Goal: Information Seeking & Learning: Find specific fact

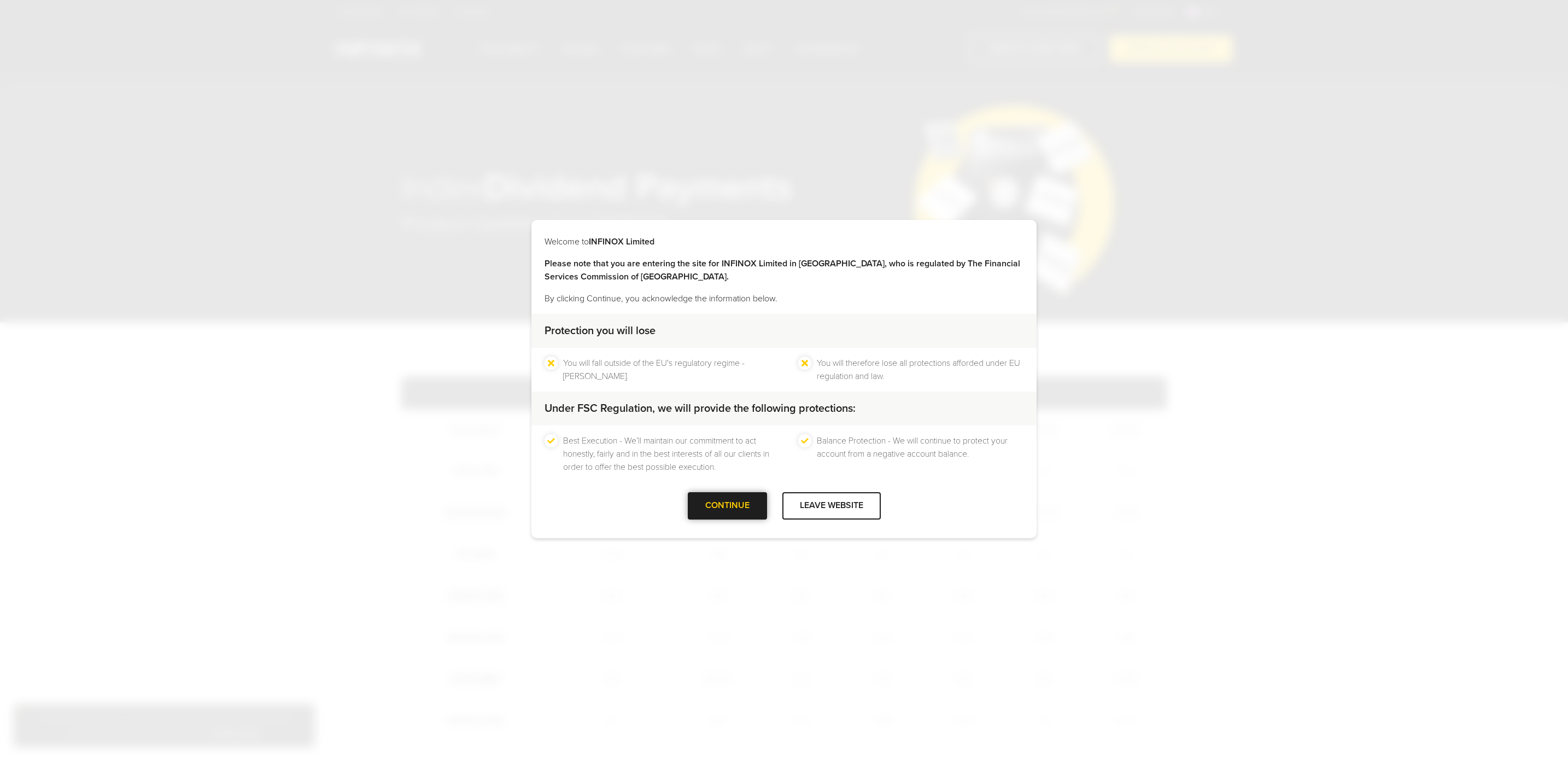
drag, startPoint x: 0, startPoint y: 0, endPoint x: 727, endPoint y: 501, distance: 882.9
click at [727, 505] on div at bounding box center [727, 505] width 0 height 0
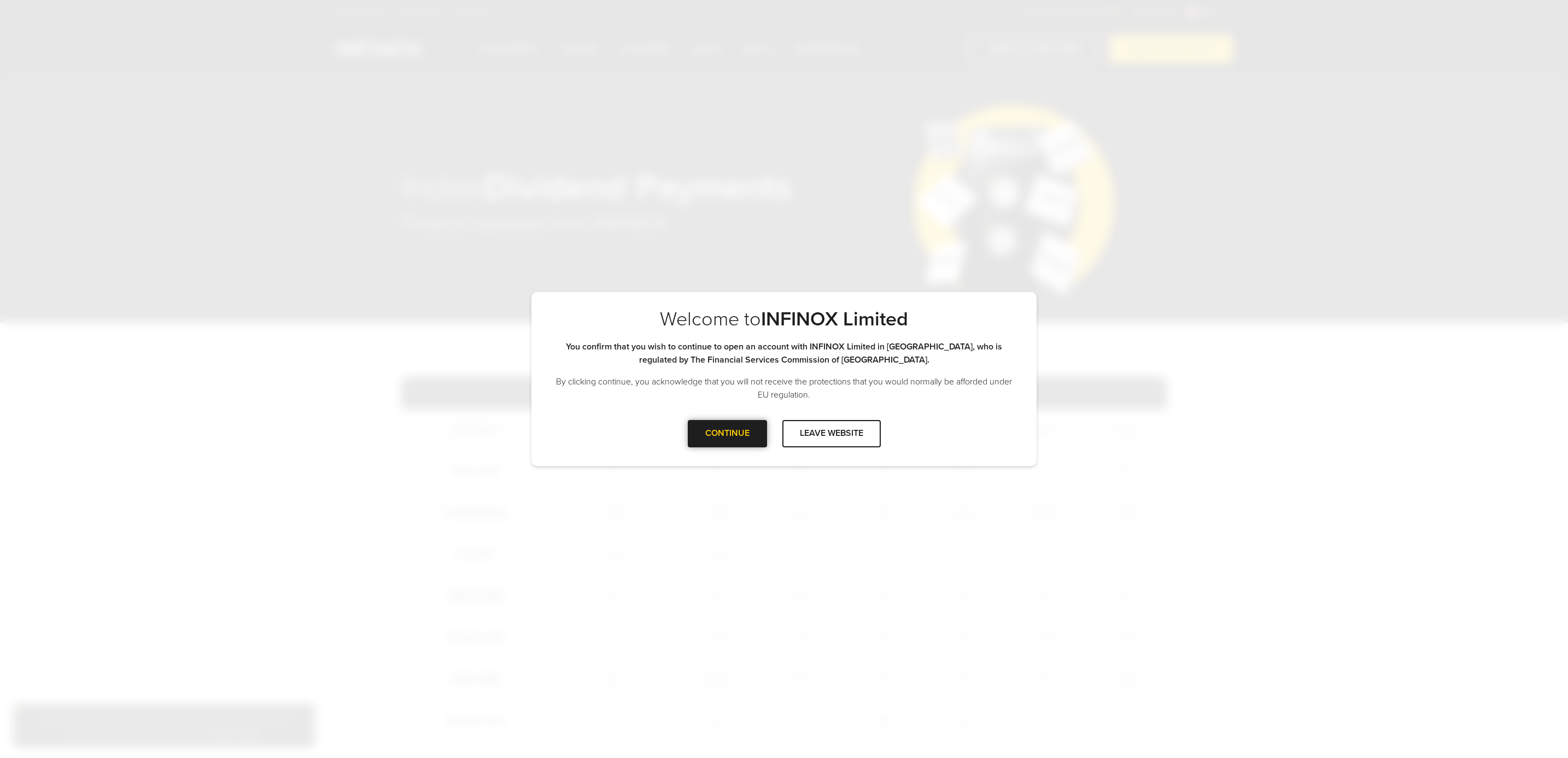
click at [727, 434] on div at bounding box center [727, 434] width 0 height 0
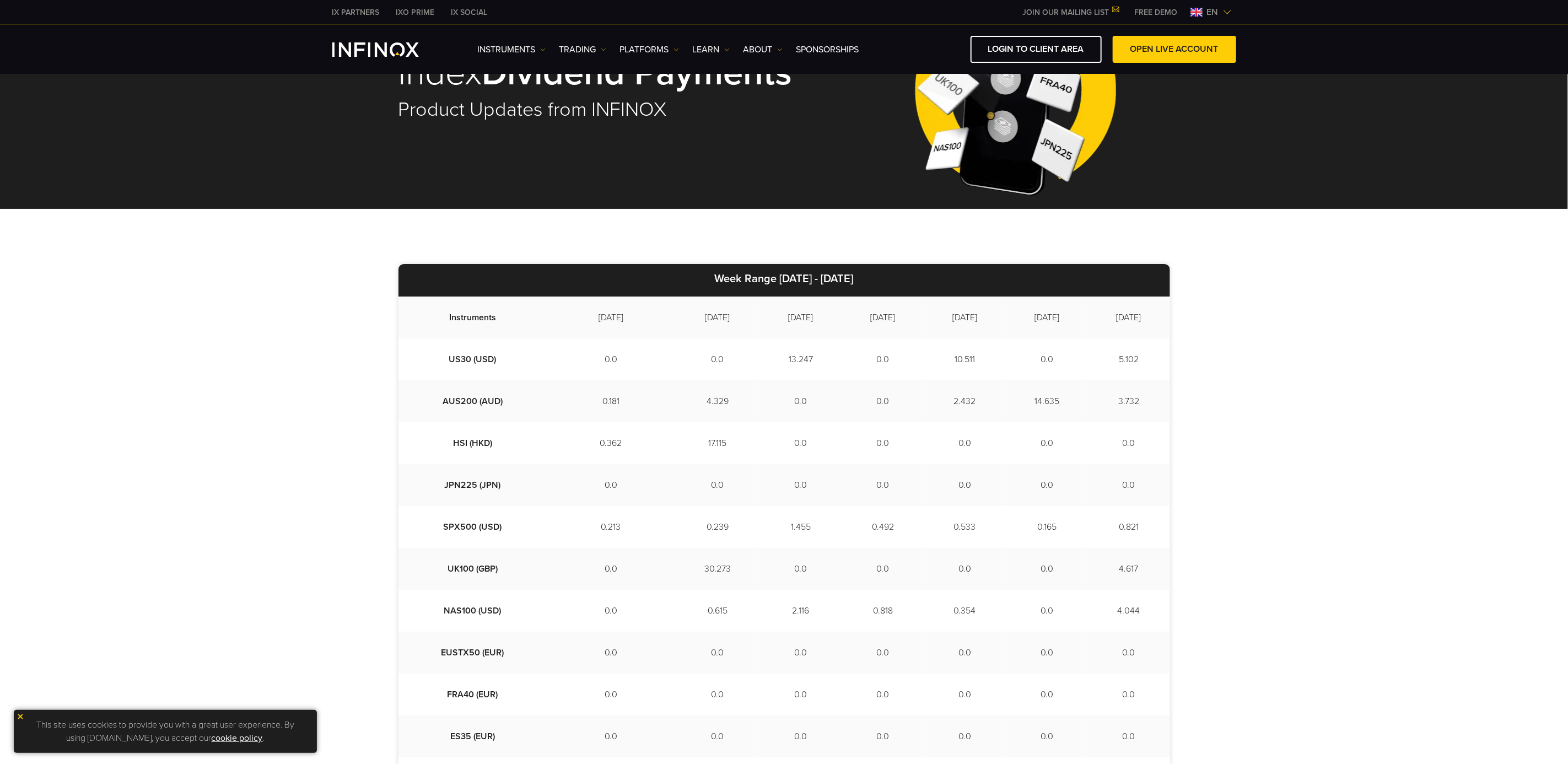
scroll to position [413, 0]
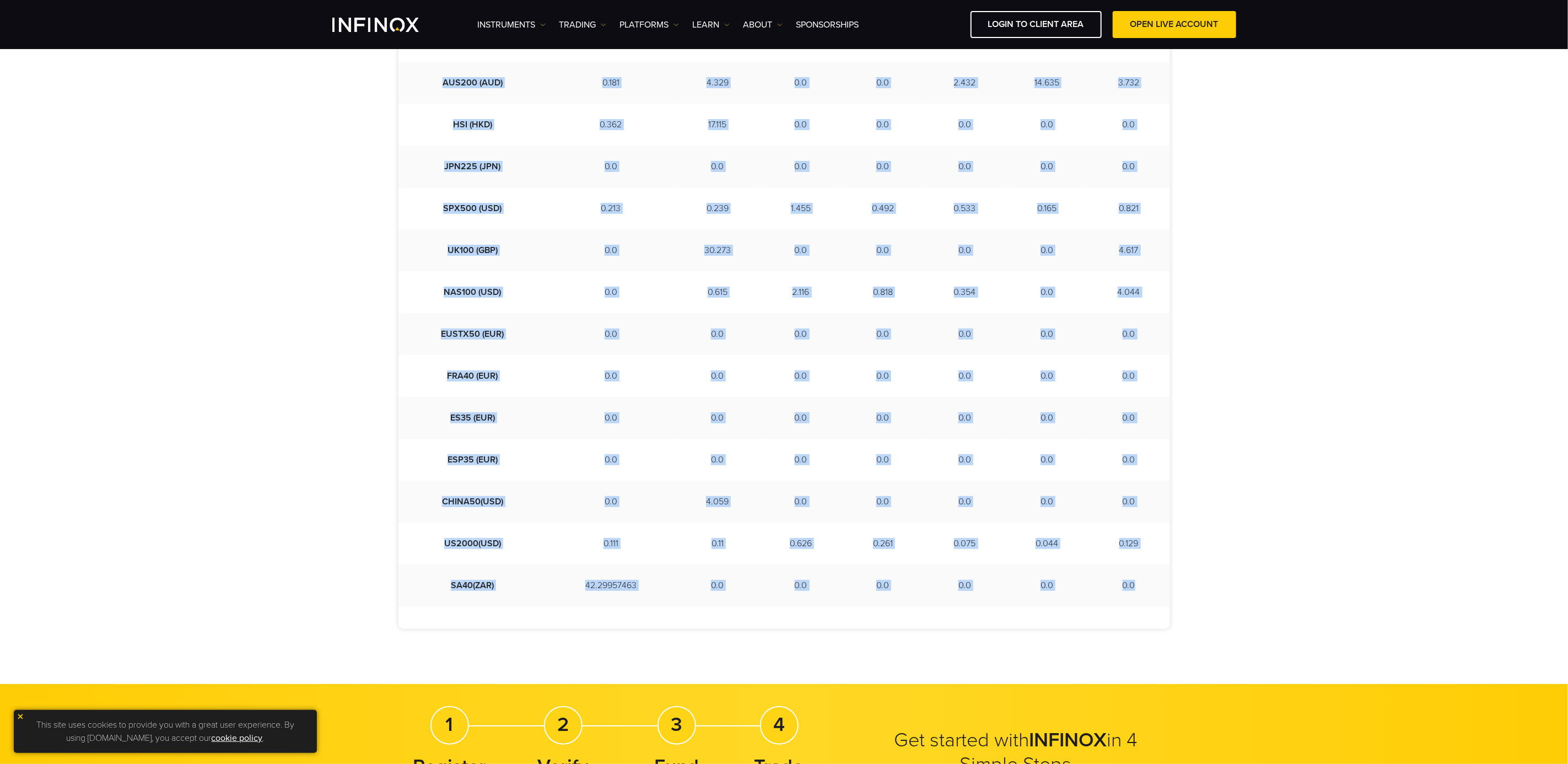
drag, startPoint x: 1140, startPoint y: 586, endPoint x: 402, endPoint y: 95, distance: 886.4
click at [402, 95] on tbody "Instruments [DATE] [DATE] [DATE] [DATE] [DATE] [DATE] [DATE] US30 (USD) 0.0 0.0…" at bounding box center [784, 292] width 771 height 628
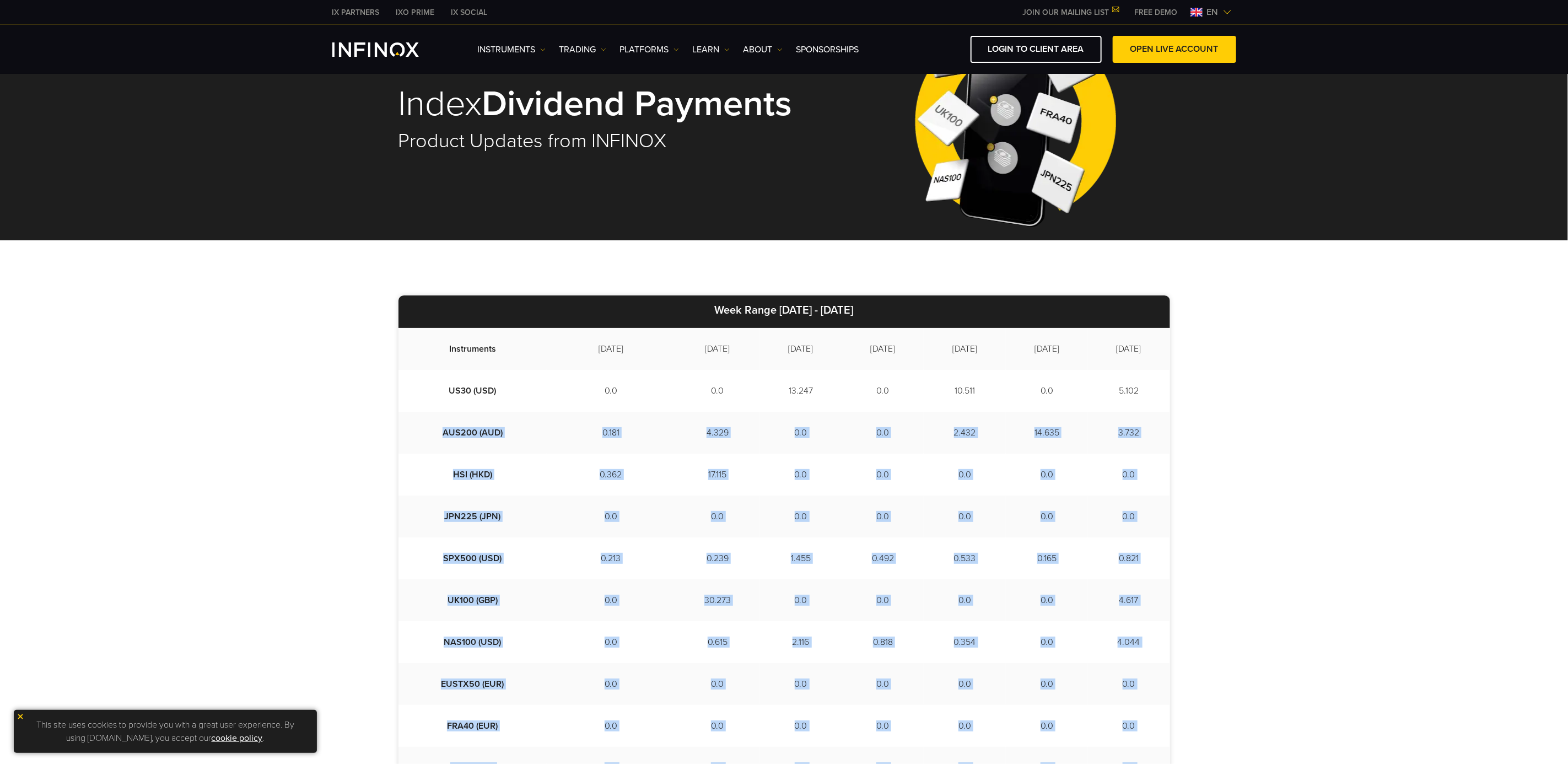
scroll to position [83, 0]
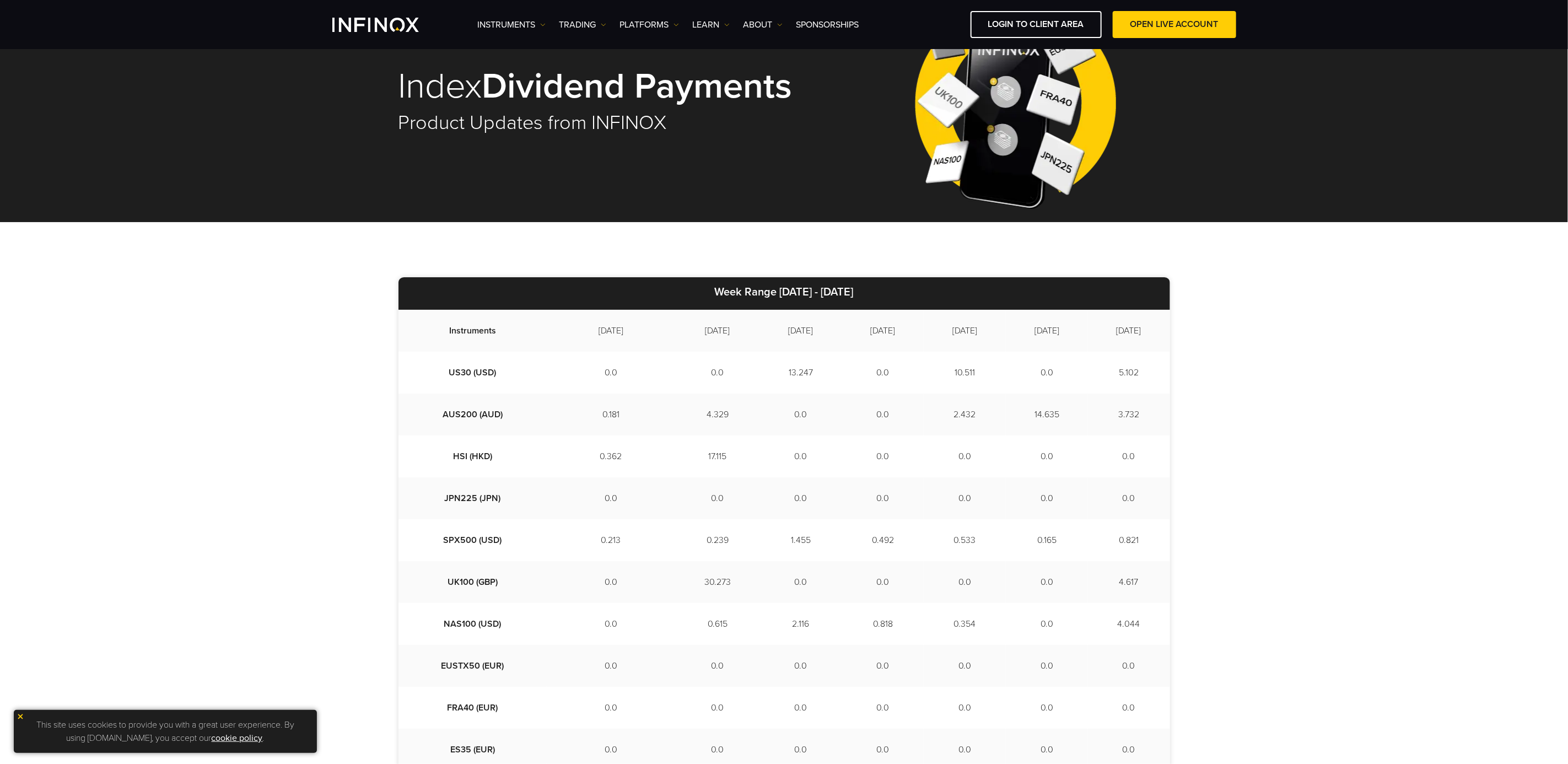
drag, startPoint x: 588, startPoint y: 383, endPoint x: 610, endPoint y: 373, distance: 24.2
click at [588, 383] on td "0.0" at bounding box center [610, 373] width 128 height 42
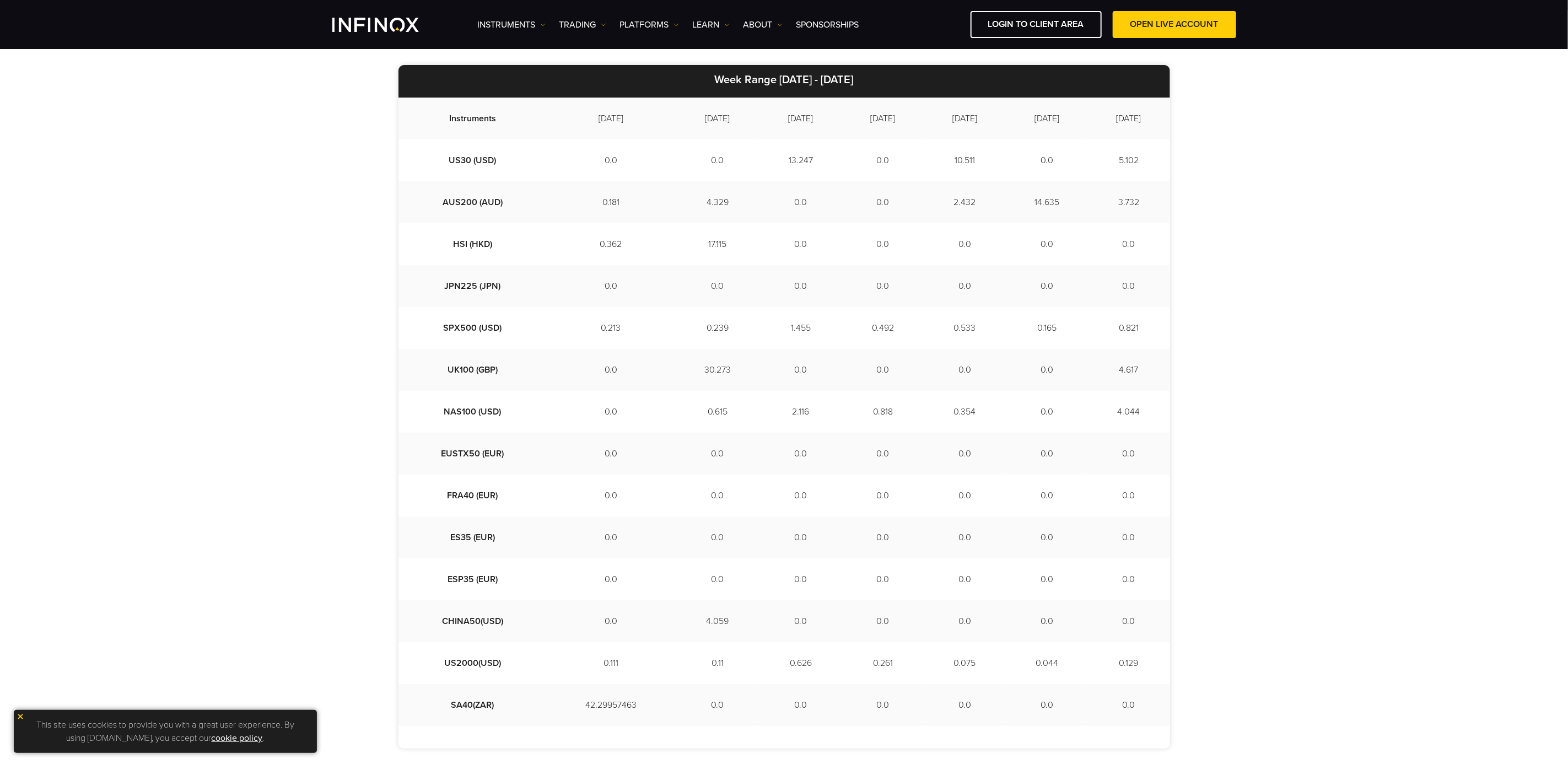
scroll to position [413, 0]
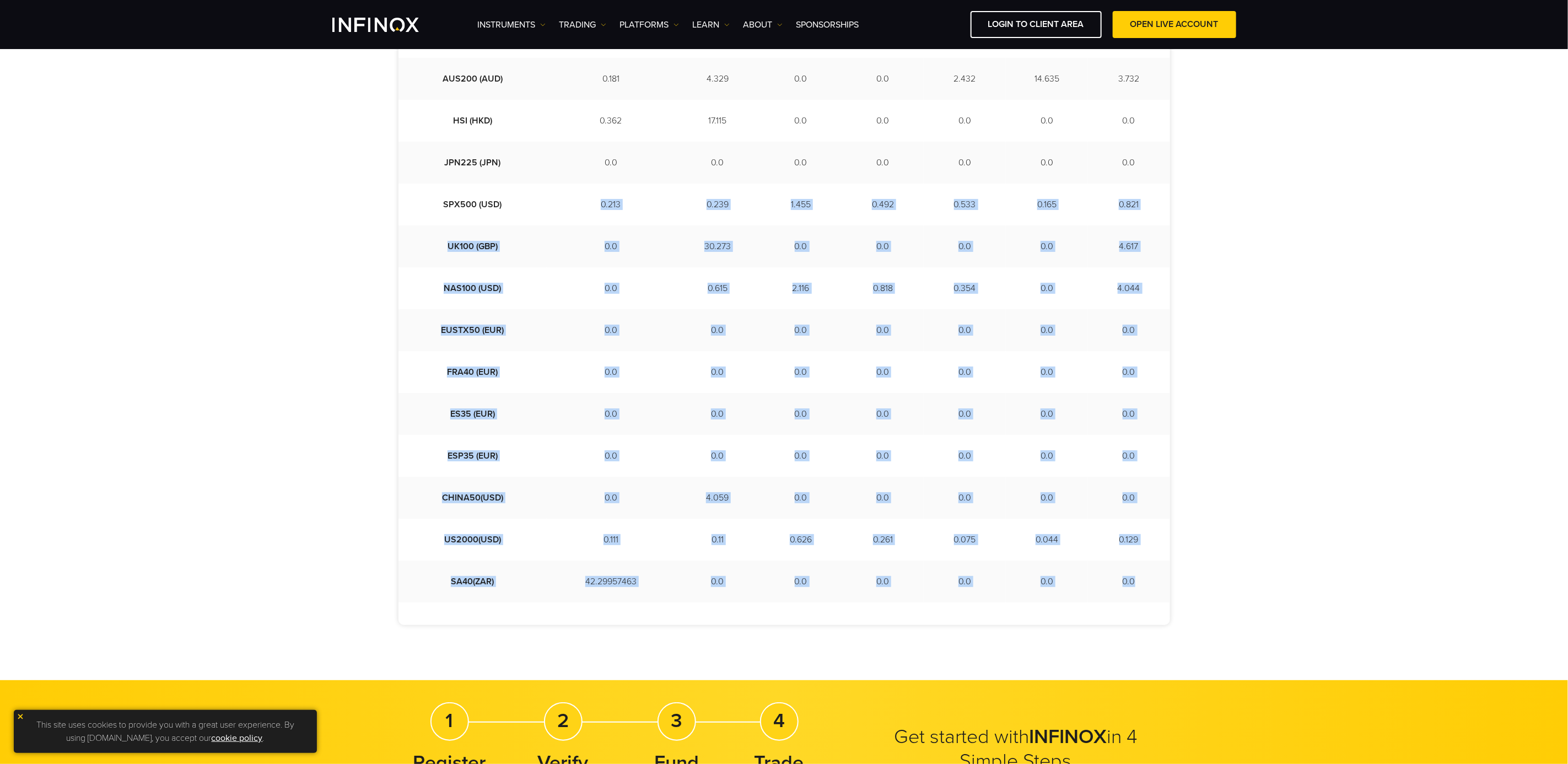
drag, startPoint x: 1132, startPoint y: 580, endPoint x: 508, endPoint y: 183, distance: 739.6
click at [508, 183] on tbody "Instruments [DATE] [DATE] [DATE] [DATE] [DATE] [DATE] [DATE] US30 (USD) 0.0 0.0…" at bounding box center [784, 288] width 771 height 628
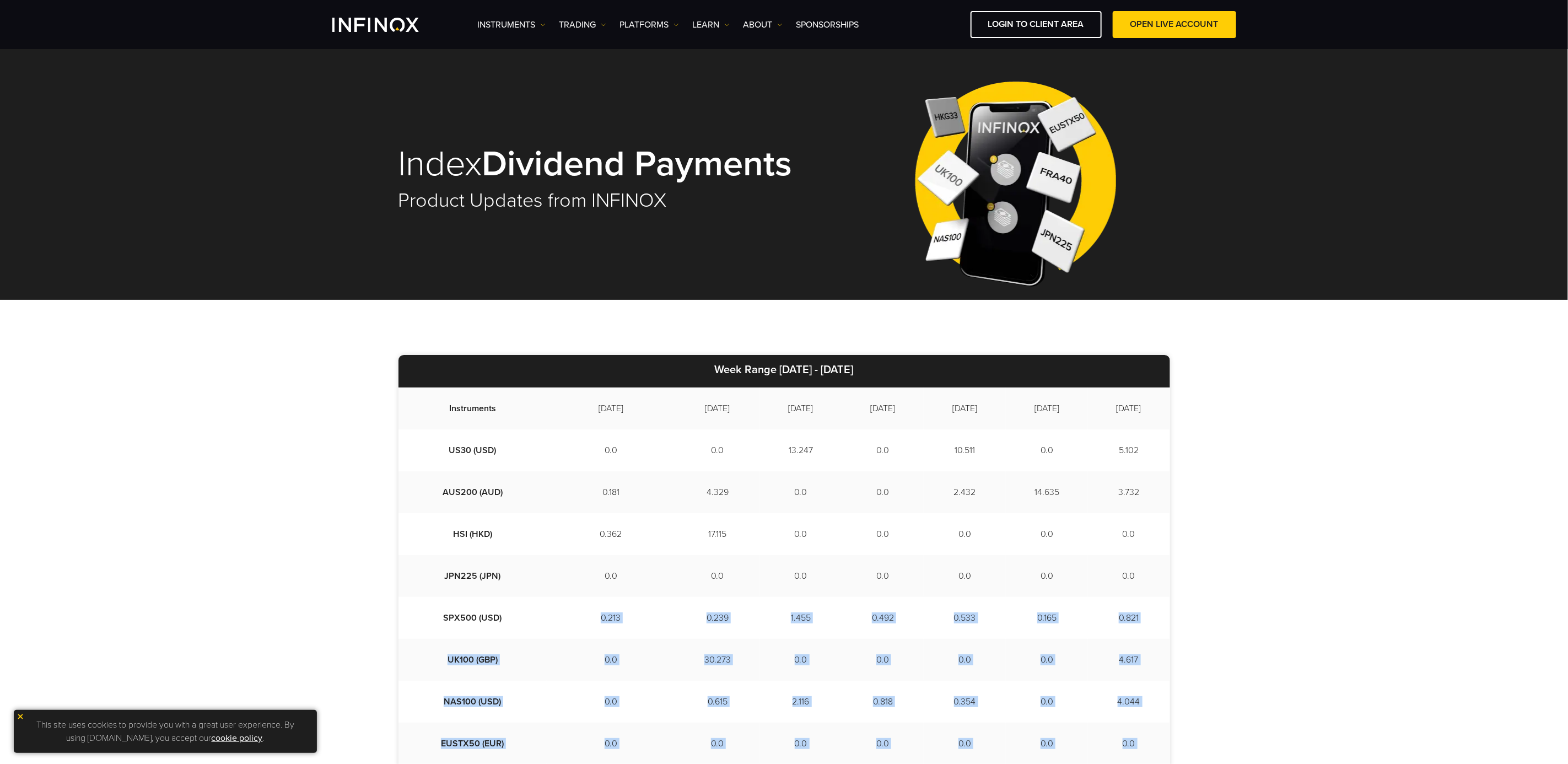
scroll to position [0, 0]
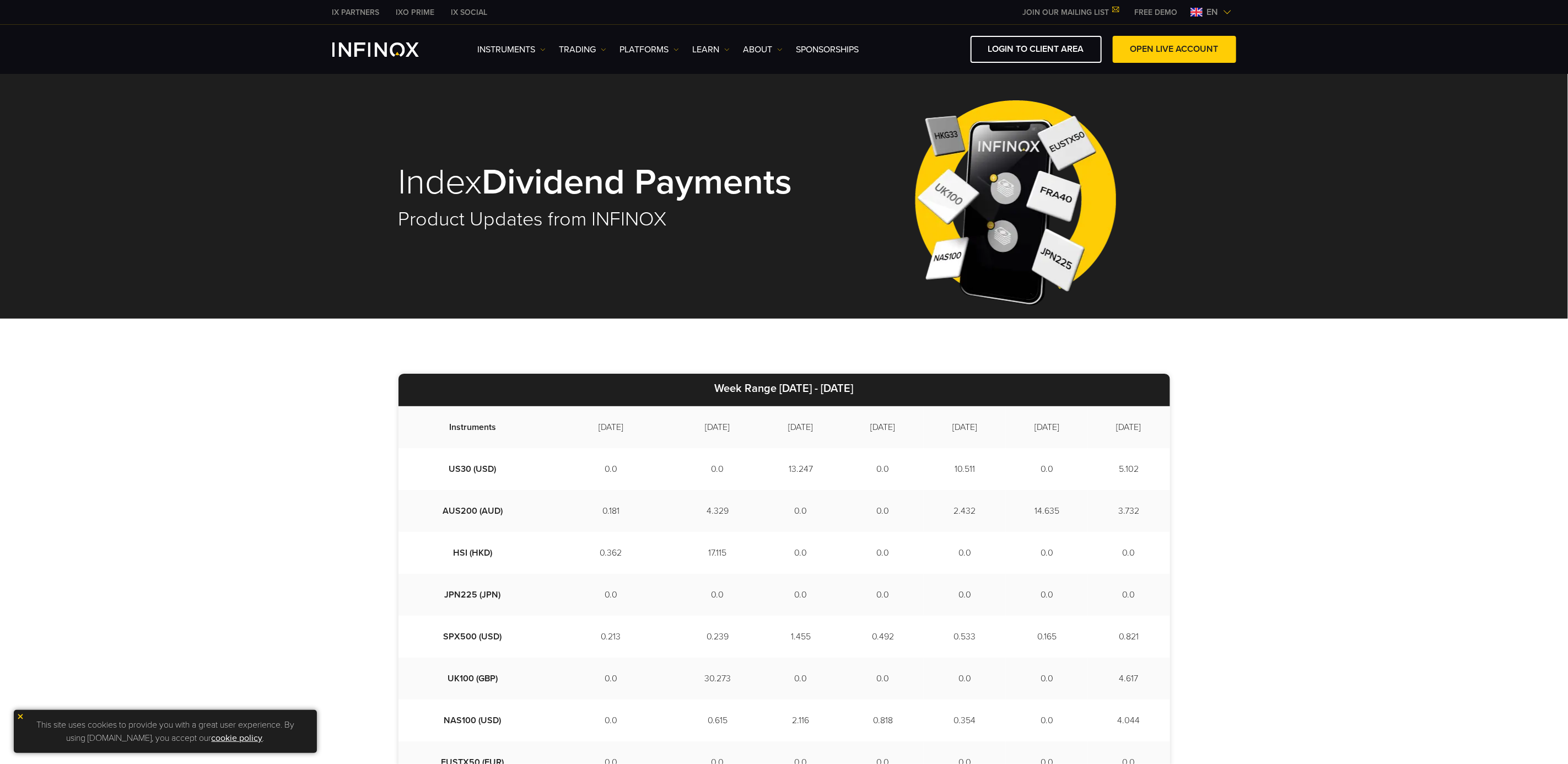
drag, startPoint x: 538, startPoint y: 467, endPoint x: 539, endPoint y: 461, distance: 6.1
click at [547, 462] on td "0.0" at bounding box center [610, 469] width 128 height 42
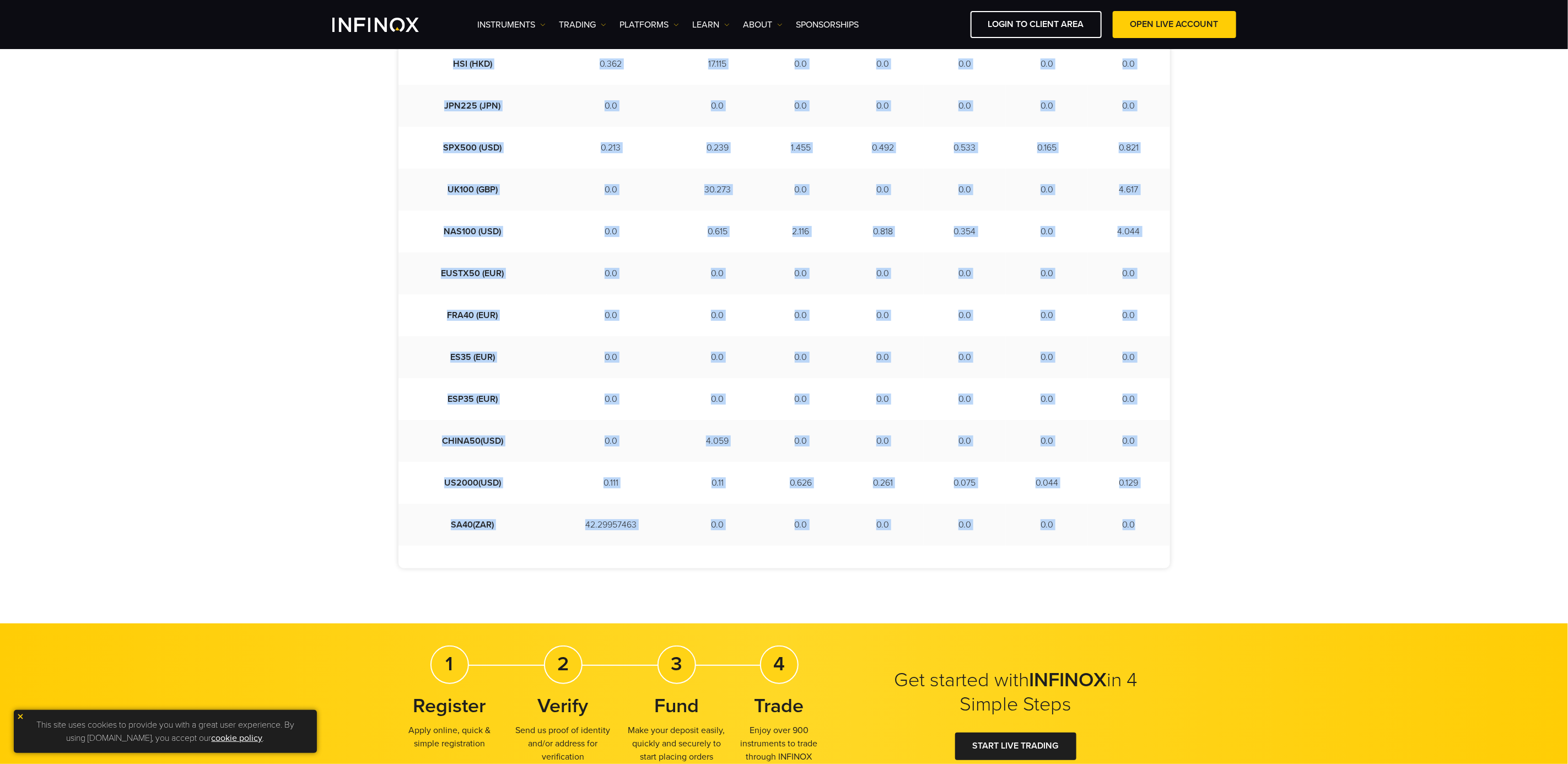
drag, startPoint x: 428, startPoint y: 420, endPoint x: 1150, endPoint y: 538, distance: 731.6
click at [1150, 538] on tbody "Instruments [DATE] [DATE] [DATE] [DATE] [DATE] [DATE] [DATE] US30 (USD) 0.0 0.0…" at bounding box center [784, 231] width 771 height 628
copy tbody "Instruments [DATE] [DATE] [DATE] [DATE] [DATE] [DATE] [DATE] US30 (USD) 0.0 0.0…"
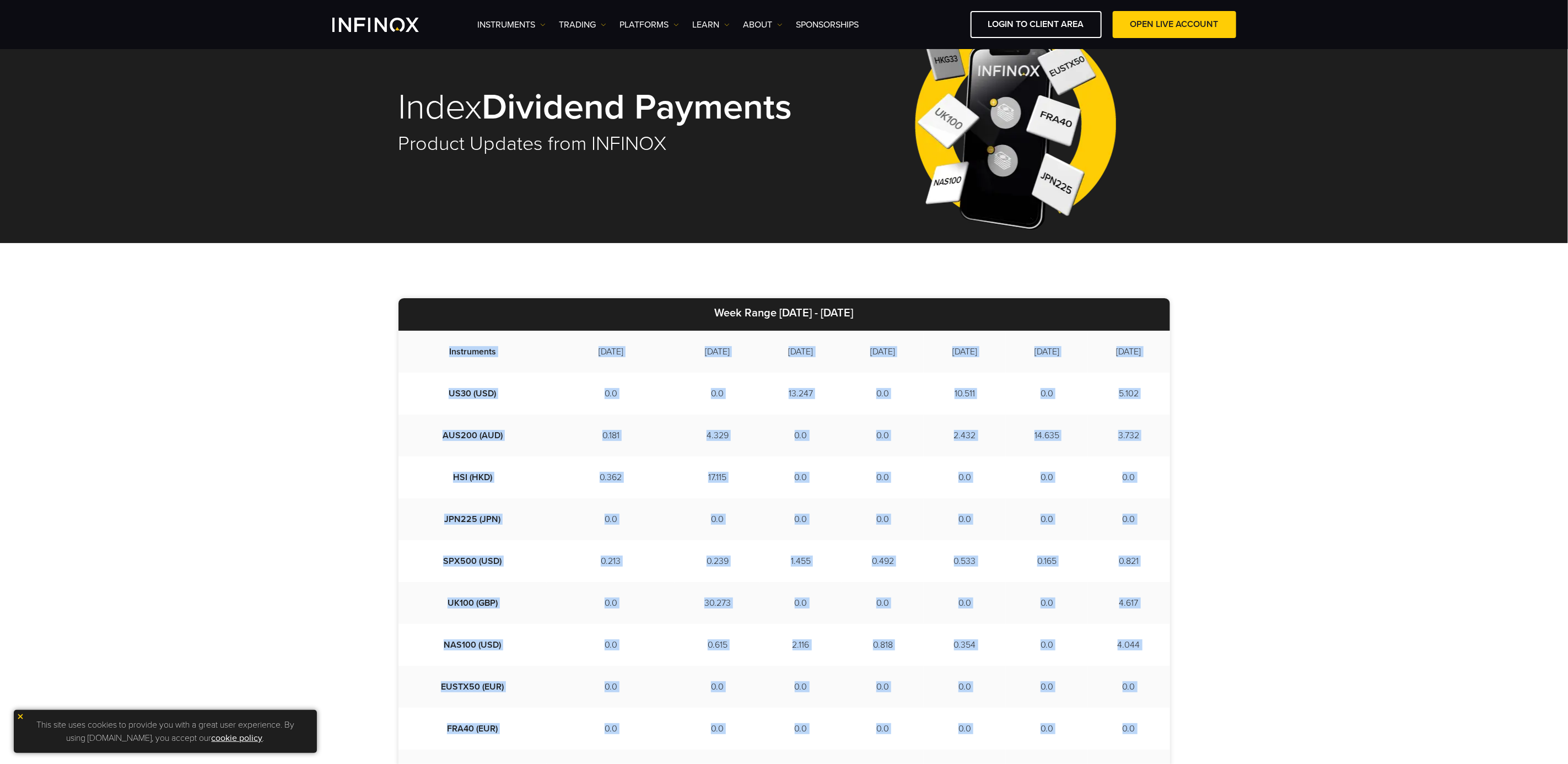
drag, startPoint x: 709, startPoint y: 392, endPoint x: 620, endPoint y: 364, distance: 93.3
click at [760, 392] on td "13.247" at bounding box center [801, 394] width 82 height 42
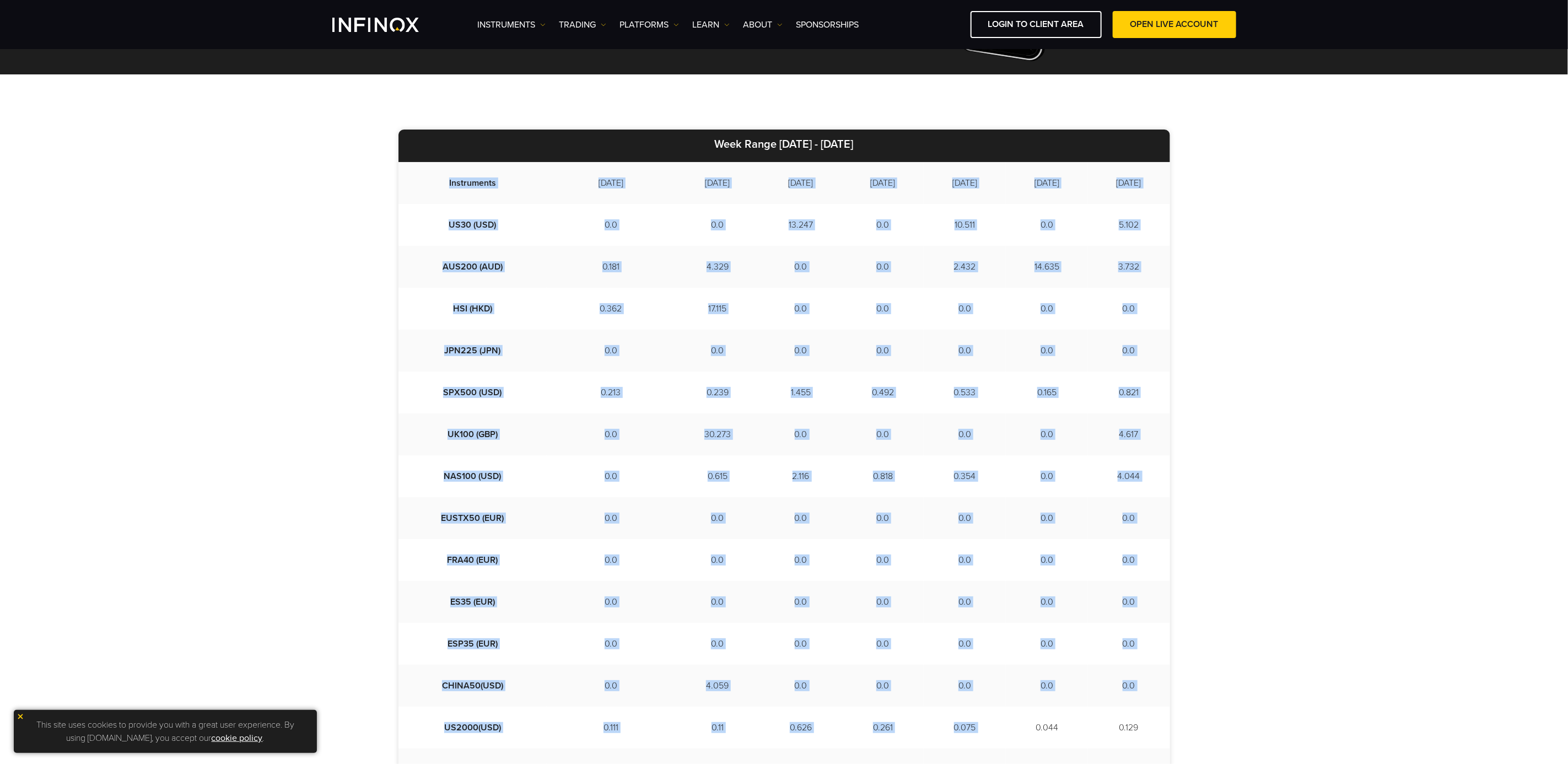
scroll to position [273, 0]
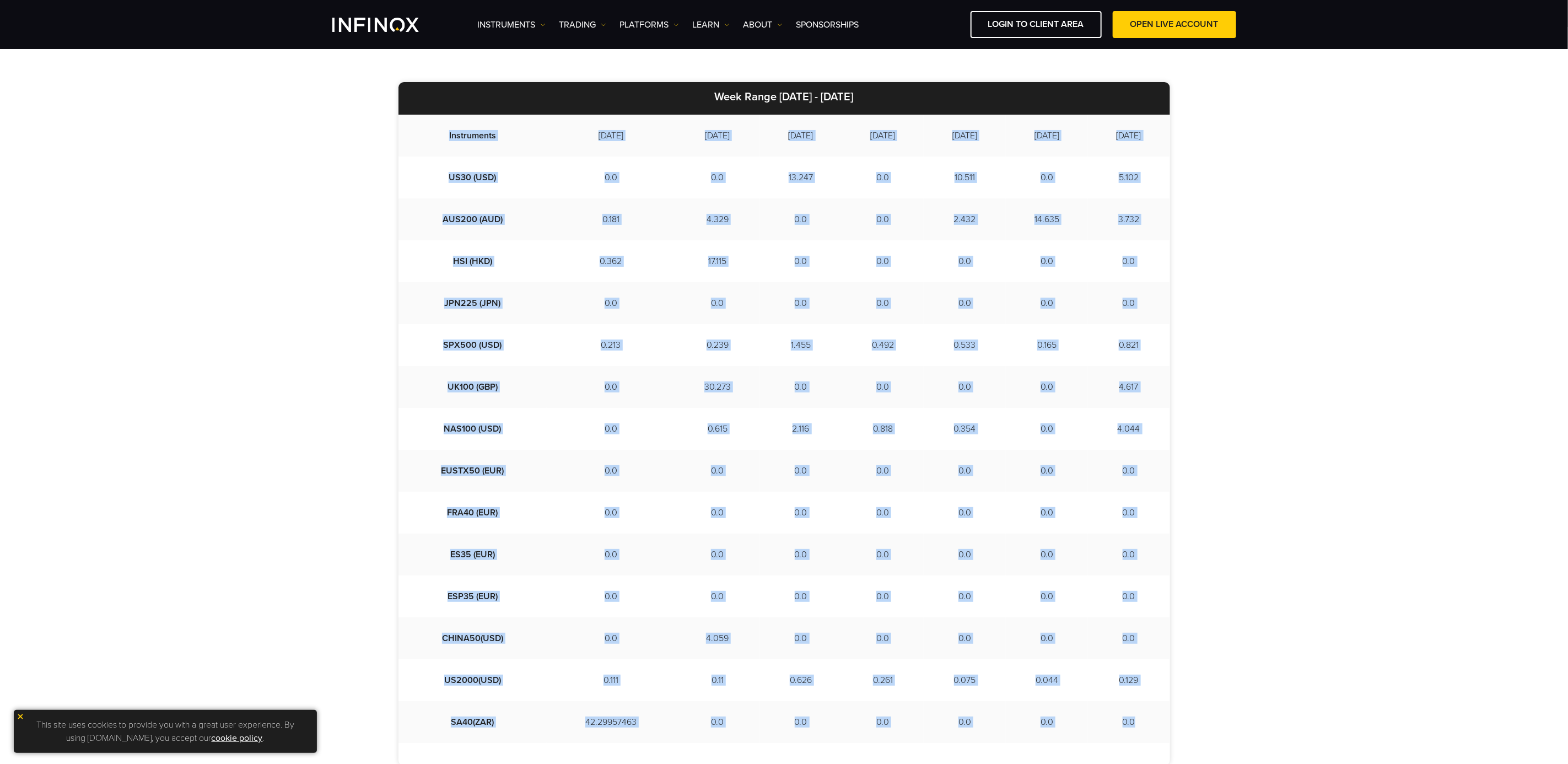
drag, startPoint x: 431, startPoint y: 350, endPoint x: 1148, endPoint y: 721, distance: 807.3
click at [1148, 721] on tbody "Instruments [DATE] [DATE] [DATE] [DATE] [DATE] [DATE] [DATE] US30 (USD) 0.0 0.0…" at bounding box center [784, 428] width 771 height 628
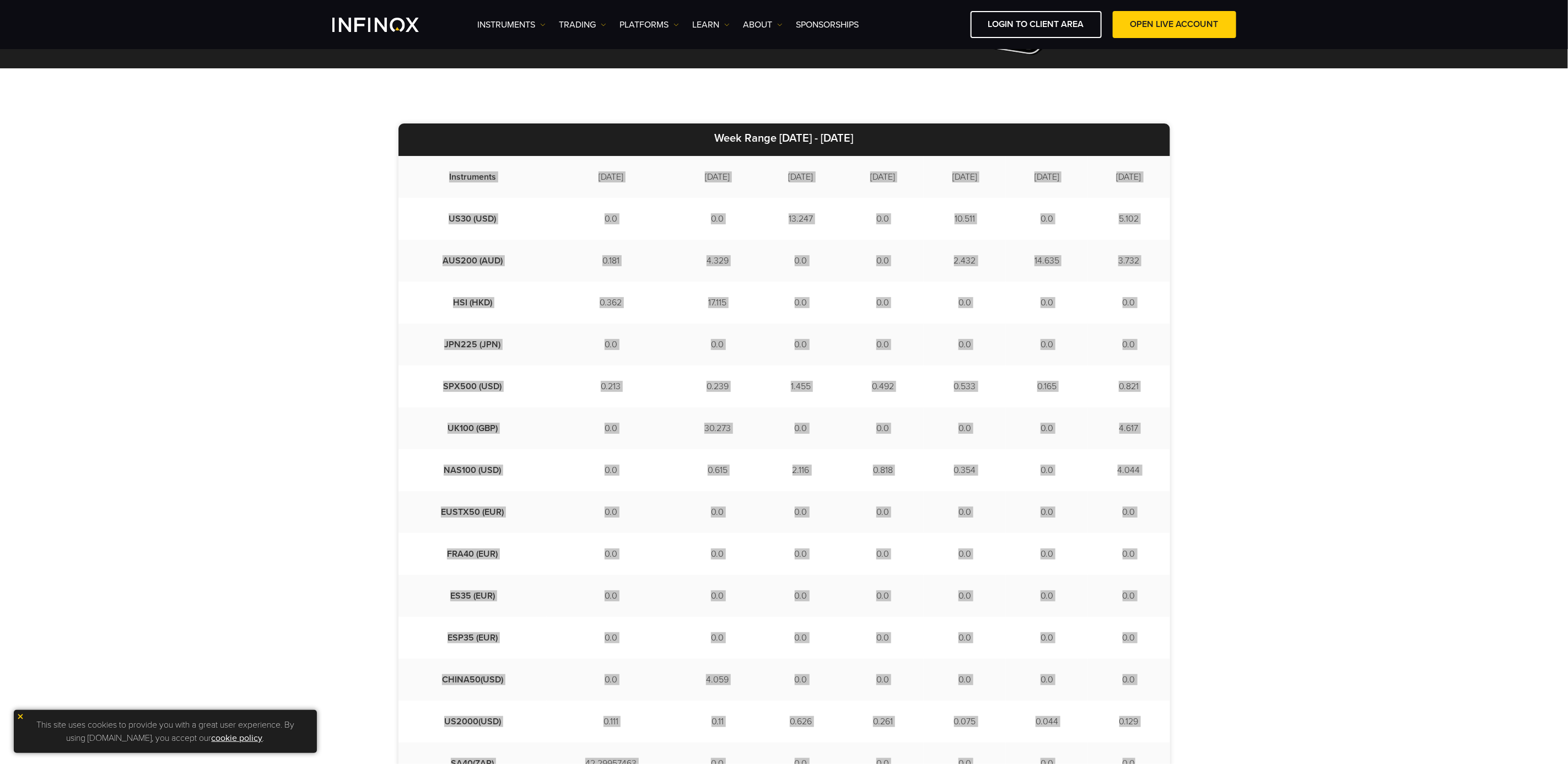
scroll to position [190, 0]
